Goal: Task Accomplishment & Management: Manage account settings

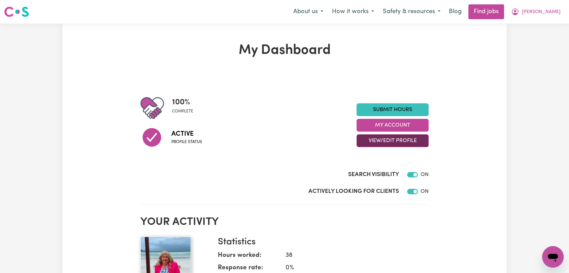
click at [394, 143] on button "View/Edit Profile" at bounding box center [392, 140] width 72 height 13
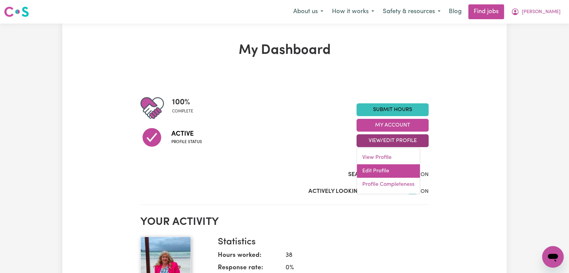
click at [395, 170] on link "Edit Profile" at bounding box center [388, 170] width 63 height 13
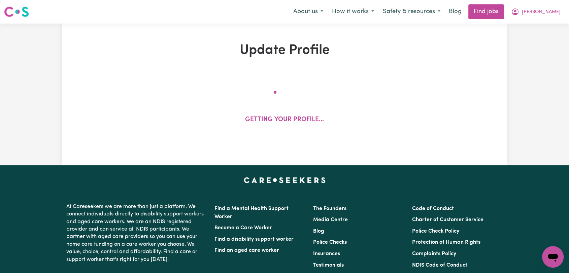
select select "[DEMOGRAPHIC_DATA]"
select select "[DEMOGRAPHIC_DATA] Citizen"
select select "Studying a healthcare related degree or qualification"
select select "80"
select select "110"
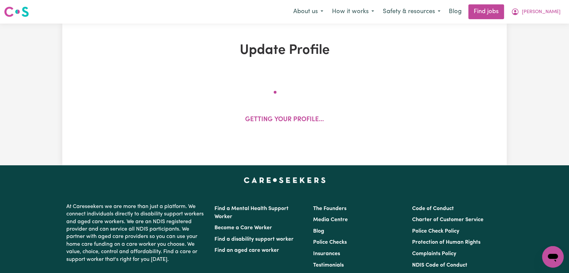
select select "140"
select select "160"
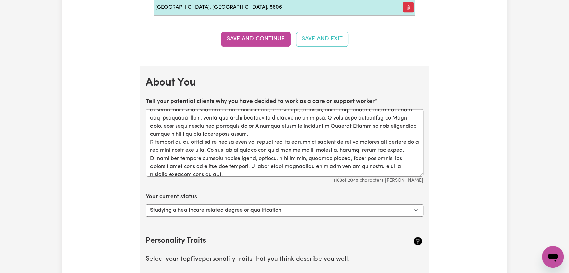
scroll to position [50, 0]
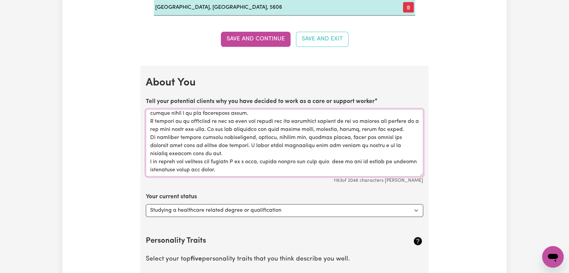
click at [245, 170] on textarea "Tell your potential clients why you have decided to work as a care or support w…" at bounding box center [284, 142] width 277 height 67
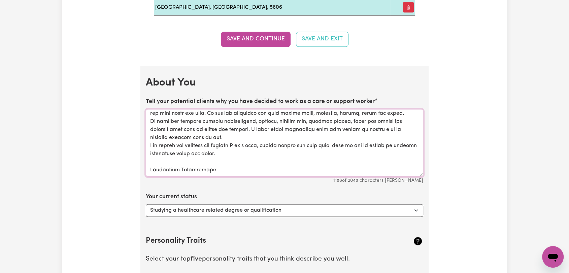
scroll to position [72, 0]
paste textarea "Positive Behaviour Support"
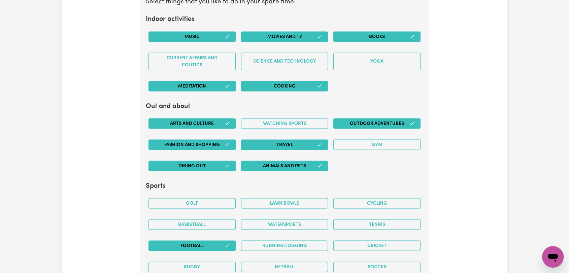
scroll to position [1346, 0]
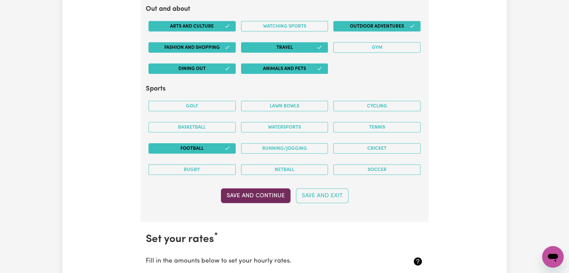
type textarea "Hi, my name is [PERSON_NAME] and I have worked as a support worker for 9 years …"
click at [255, 194] on button "Save and Continue" at bounding box center [256, 196] width 70 height 15
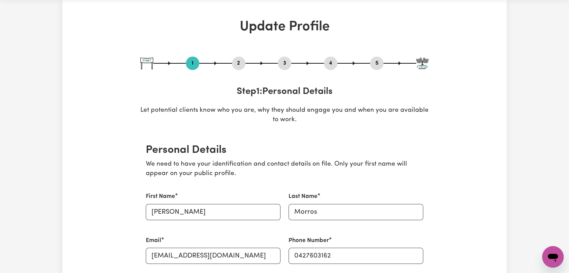
scroll to position [0, 0]
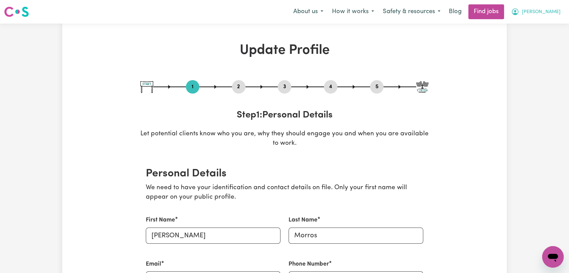
click at [544, 11] on span "[PERSON_NAME]" at bounding box center [541, 11] width 39 height 7
click at [537, 53] on link "Logout" at bounding box center [537, 51] width 53 height 13
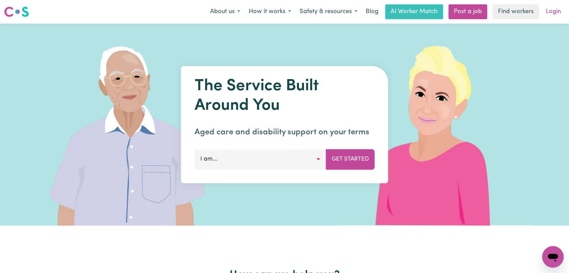
click at [546, 13] on link "Login" at bounding box center [553, 11] width 23 height 15
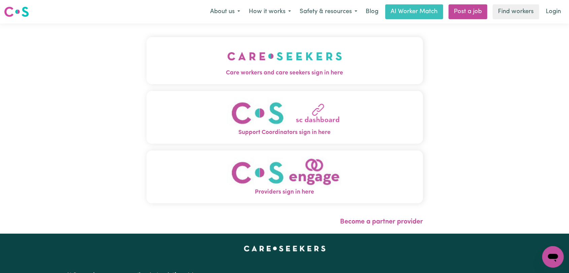
click at [259, 49] on img "Care workers and care seekers sign in here" at bounding box center [284, 56] width 115 height 25
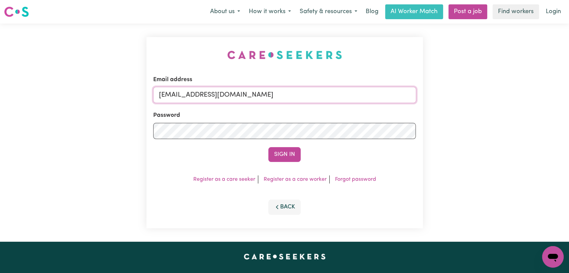
click at [322, 93] on input "[EMAIL_ADDRESS][DOMAIN_NAME]" at bounding box center [284, 95] width 263 height 16
drag, startPoint x: 194, startPoint y: 95, endPoint x: 340, endPoint y: 97, distance: 146.1
click at [340, 97] on input "Superuser~[EMAIL_ADDRESS][DOMAIN_NAME]" at bounding box center [284, 95] width 263 height 16
type input "Superuser~[PERSON_NAME][EMAIL_ADDRESS][DOMAIN_NAME]"
click at [289, 150] on button "Sign In" at bounding box center [284, 154] width 32 height 15
